Goal: Task Accomplishment & Management: Complete application form

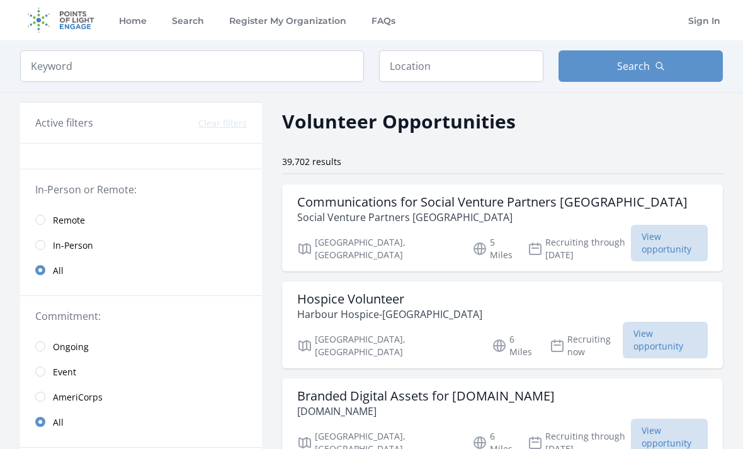
click at [40, 220] on input "radio" at bounding box center [40, 220] width 10 height 10
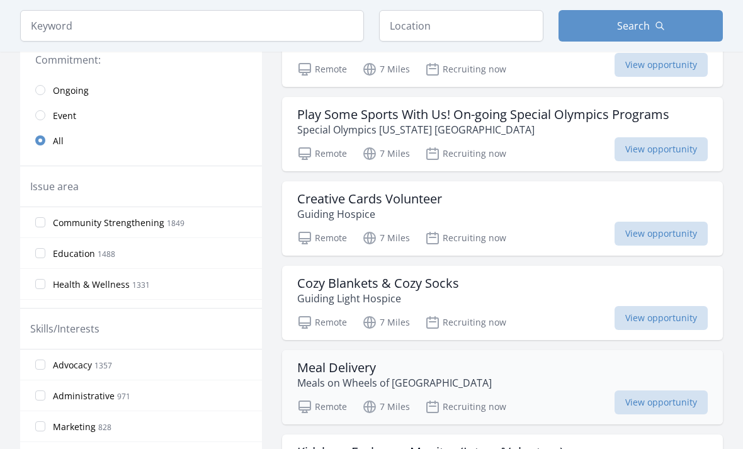
scroll to position [277, 0]
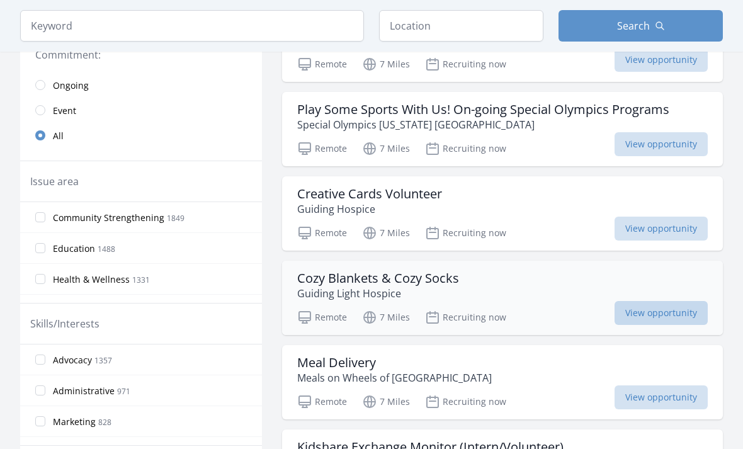
click at [661, 320] on span "View opportunity" at bounding box center [661, 313] width 93 height 24
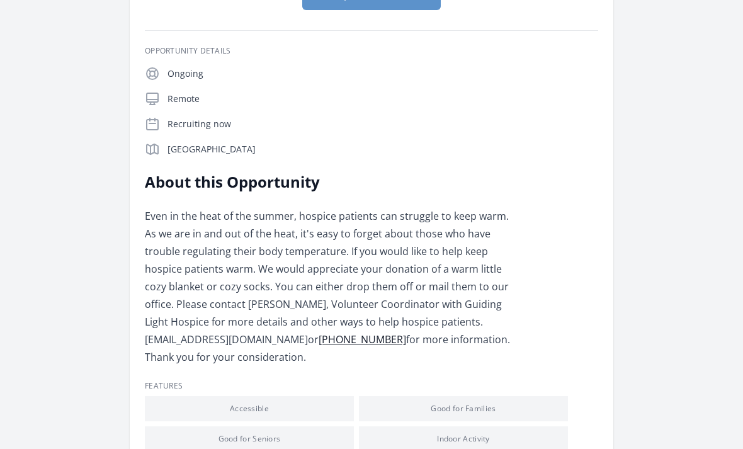
scroll to position [143, 0]
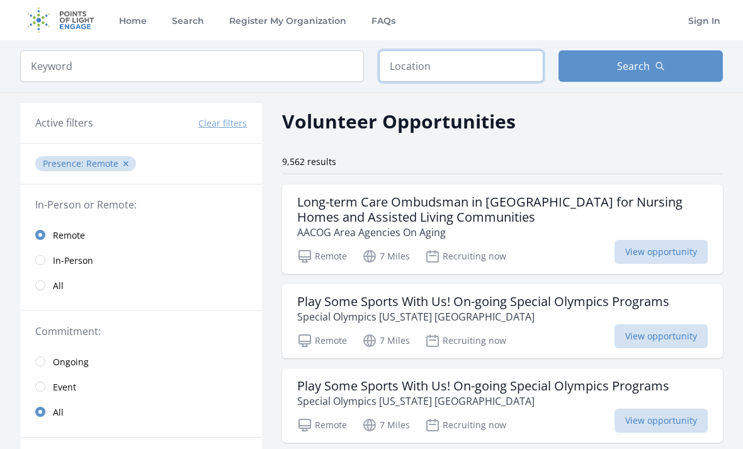
click at [459, 75] on input "text" at bounding box center [461, 65] width 164 height 31
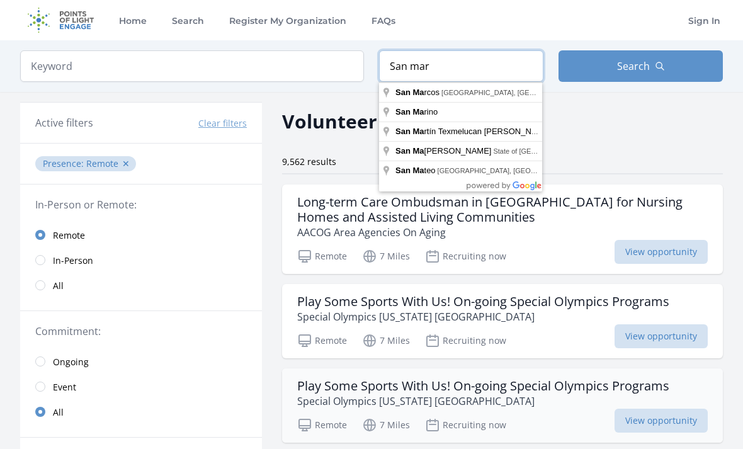
type input "San mar"
click at [407, 382] on h3 "Play Some Sports With Us! On-going Special Olympics Programs" at bounding box center [483, 386] width 372 height 15
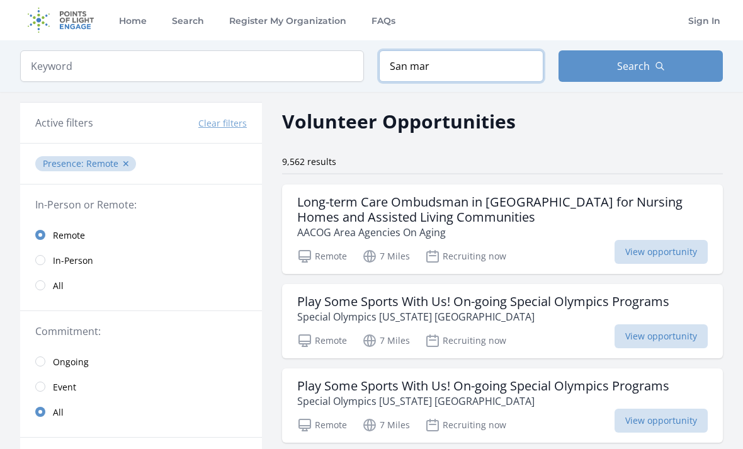
click at [400, 67] on input "San mar" at bounding box center [461, 65] width 164 height 31
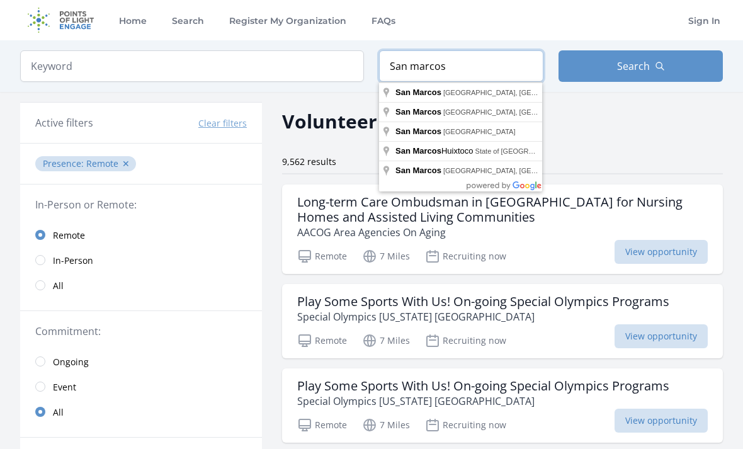
type input "San Marcos, TX, USA"
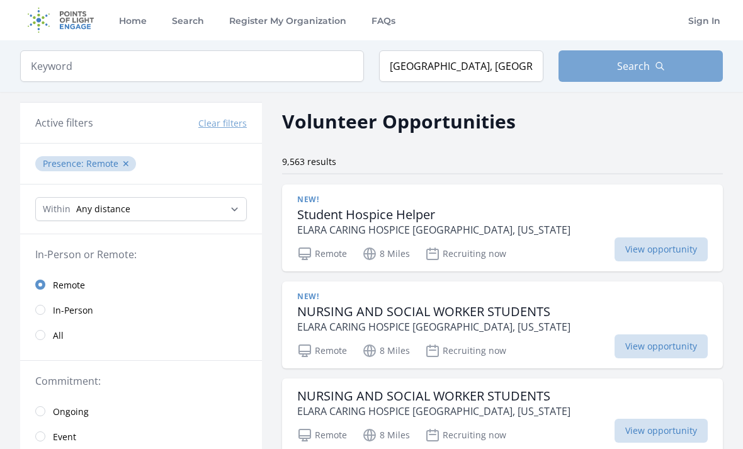
click at [667, 69] on button "Search" at bounding box center [641, 65] width 164 height 31
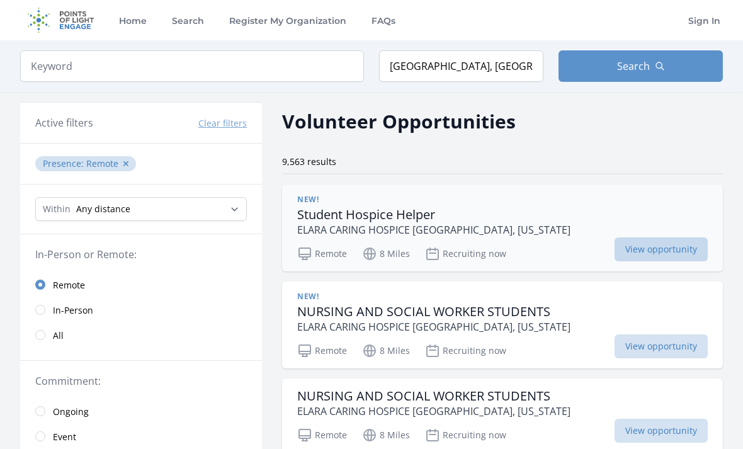
click at [663, 252] on span "View opportunity" at bounding box center [661, 249] width 93 height 24
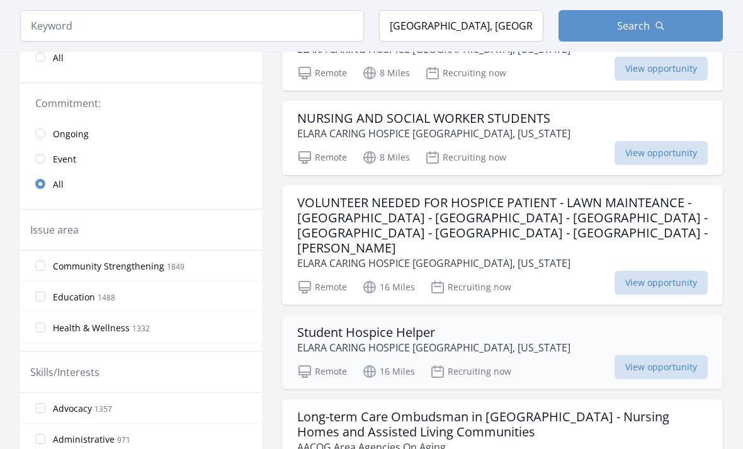
scroll to position [282, 0]
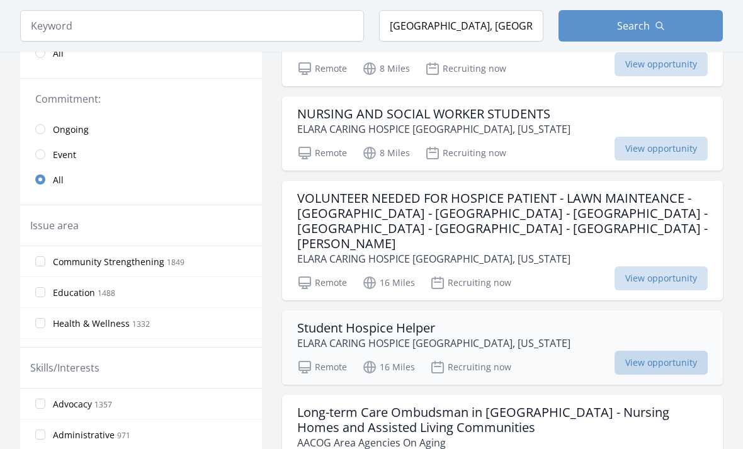
click at [667, 351] on span "View opportunity" at bounding box center [661, 363] width 93 height 24
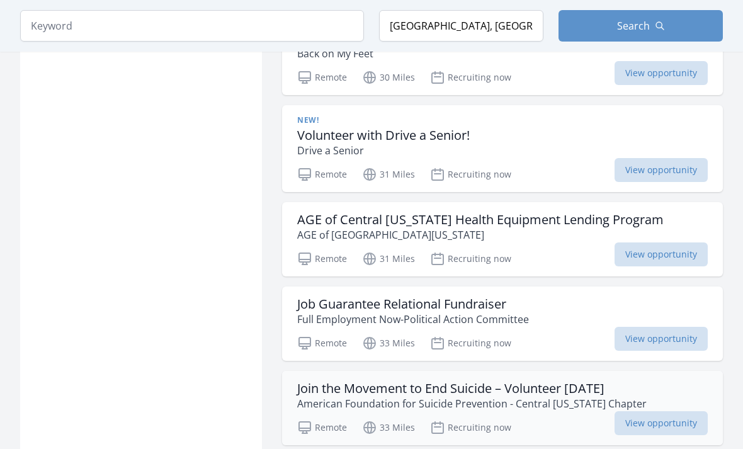
scroll to position [1446, 0]
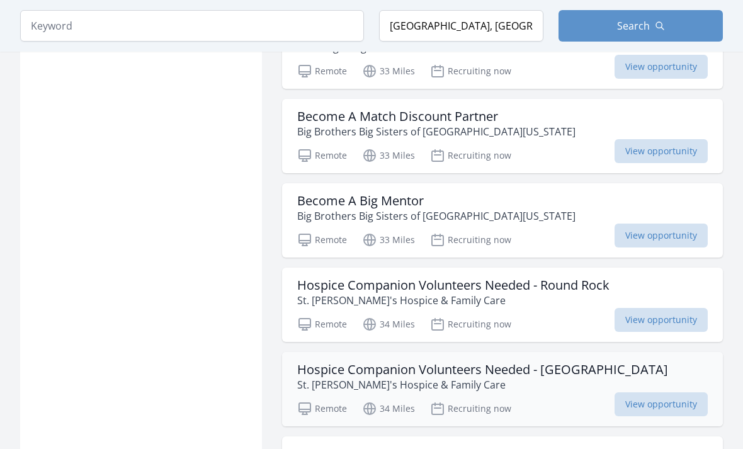
scroll to position [1968, 0]
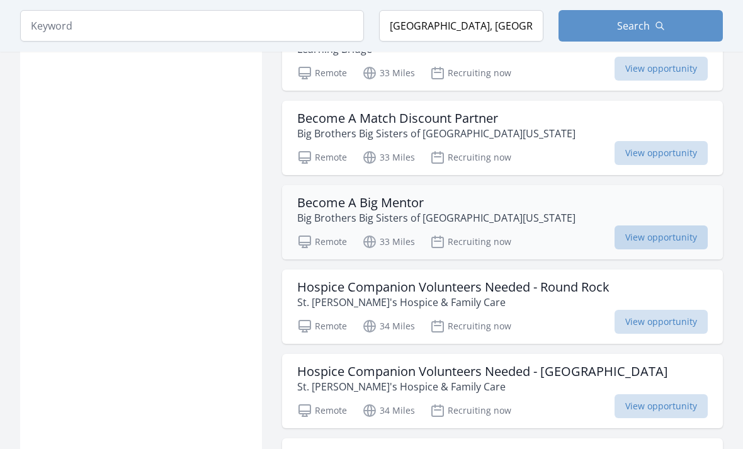
click at [673, 229] on span "View opportunity" at bounding box center [661, 238] width 93 height 24
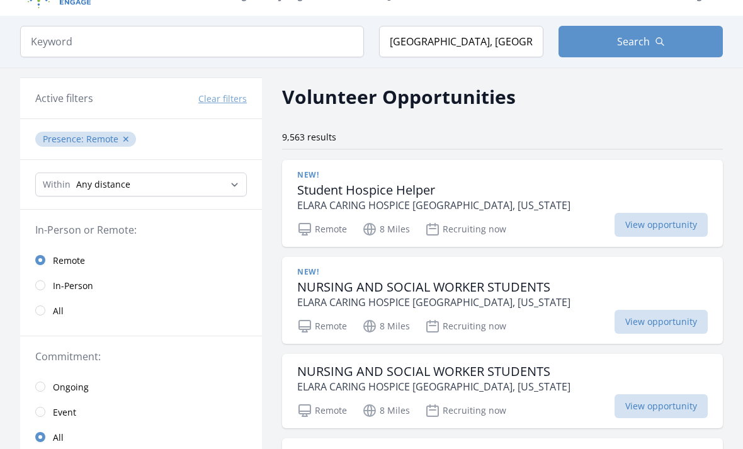
scroll to position [0, 0]
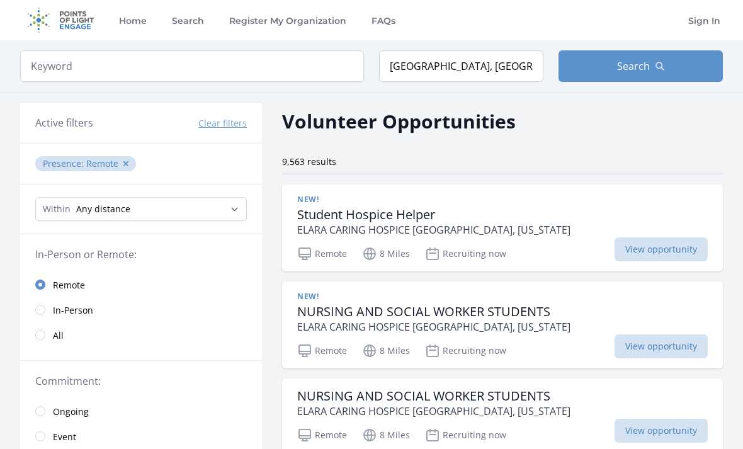
click at [42, 337] on input "radio" at bounding box center [40, 335] width 10 height 10
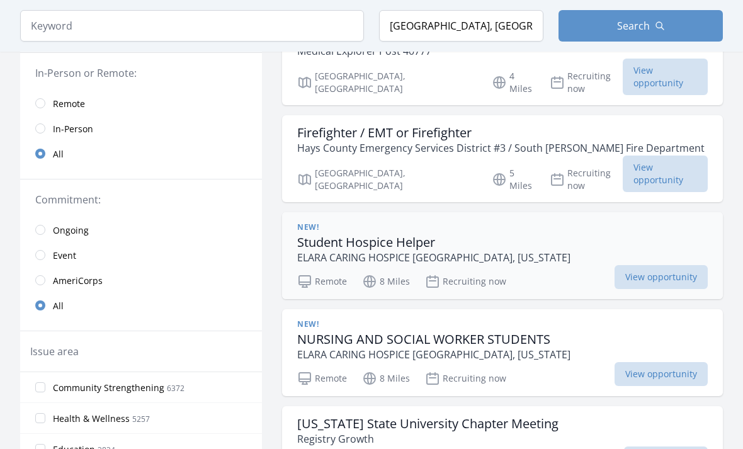
scroll to position [115, 0]
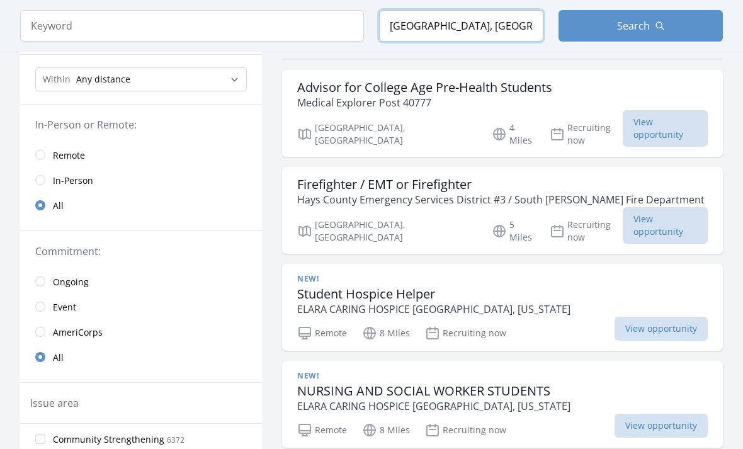
click at [443, 19] on input "San Marcos, TX, USA" at bounding box center [461, 25] width 164 height 31
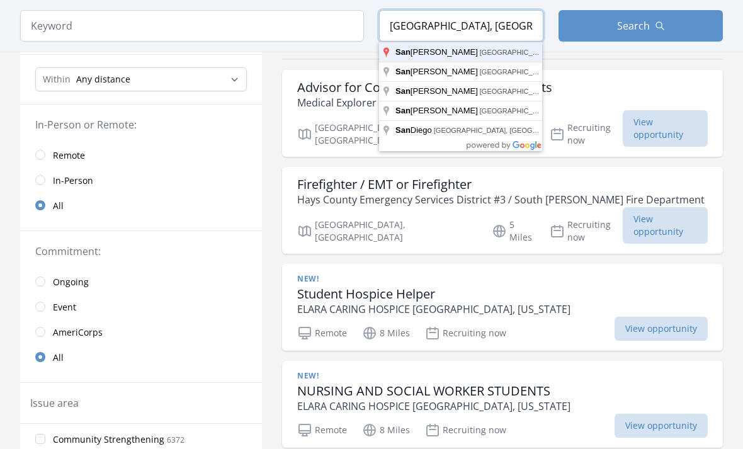
type input "San Marcos, TX, USA"
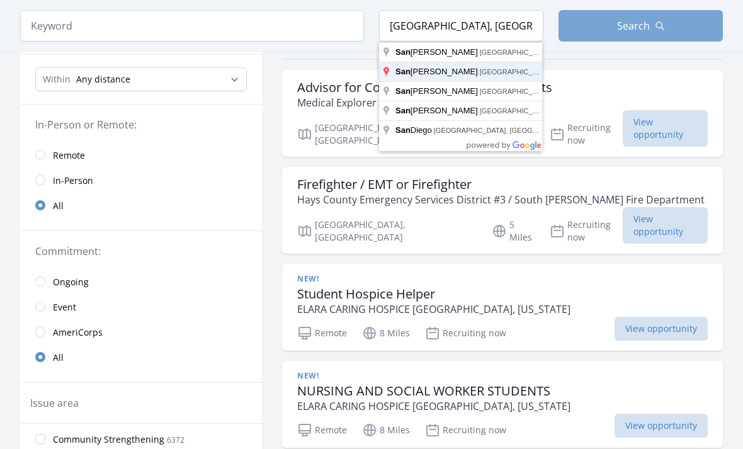
click at [625, 26] on span "Search" at bounding box center [633, 25] width 33 height 15
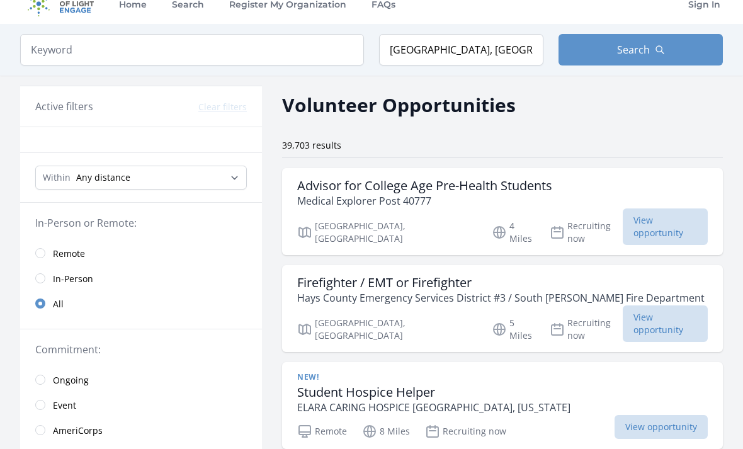
scroll to position [0, 0]
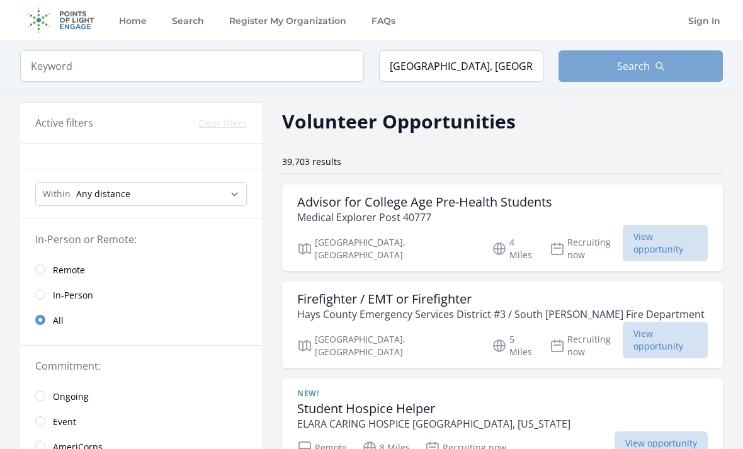
click at [641, 66] on span "Search" at bounding box center [633, 66] width 33 height 15
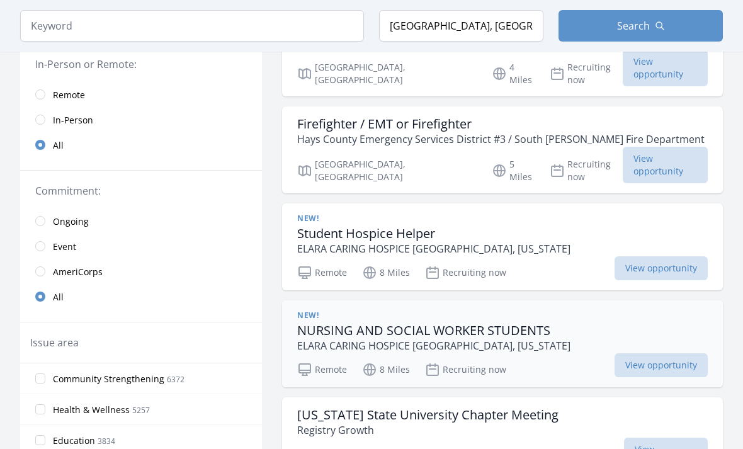
scroll to position [183, 0]
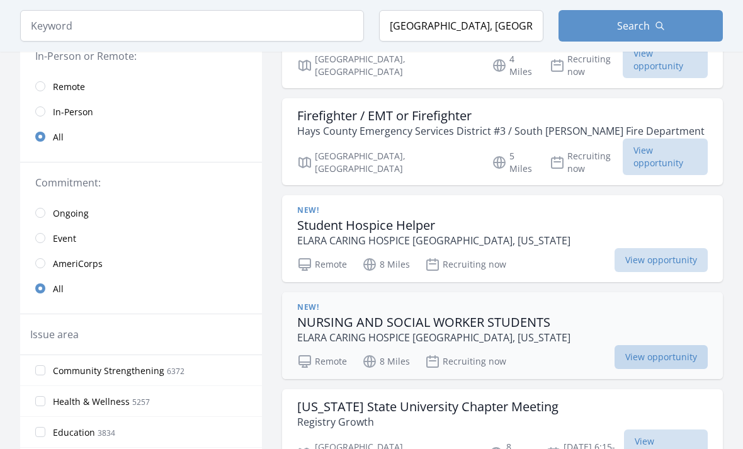
click at [644, 345] on span "View opportunity" at bounding box center [661, 357] width 93 height 24
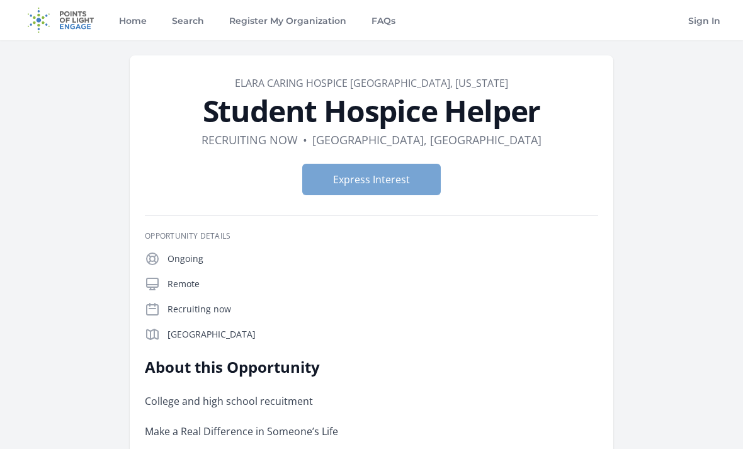
click at [363, 182] on button "Express Interest" at bounding box center [371, 179] width 139 height 31
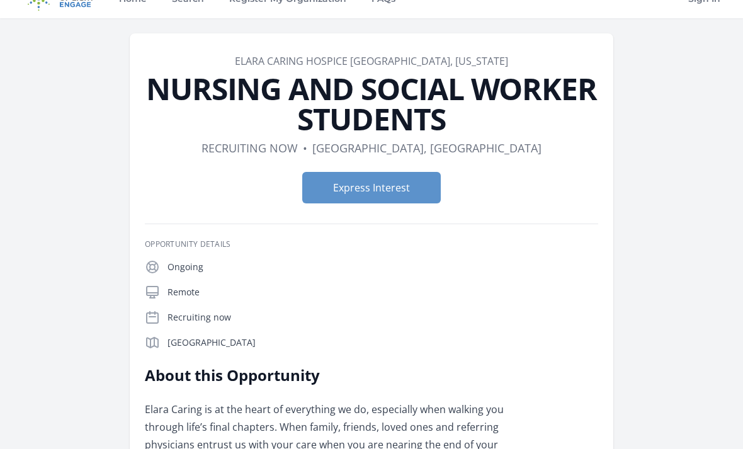
scroll to position [21, 0]
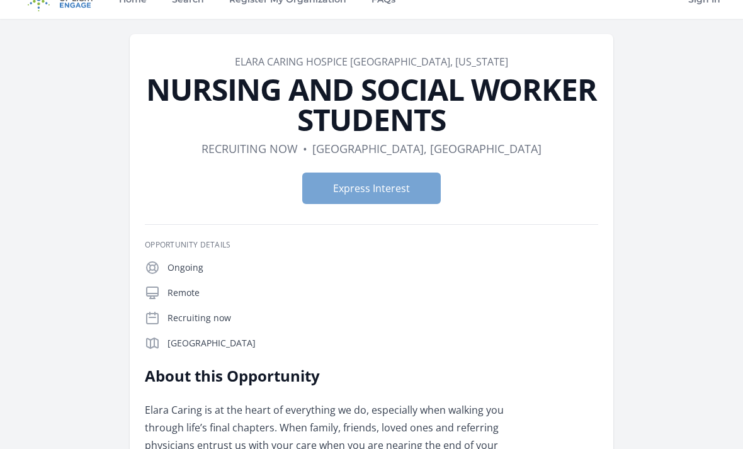
click at [374, 188] on button "Express Interest" at bounding box center [371, 188] width 139 height 31
